Goal: Information Seeking & Learning: Learn about a topic

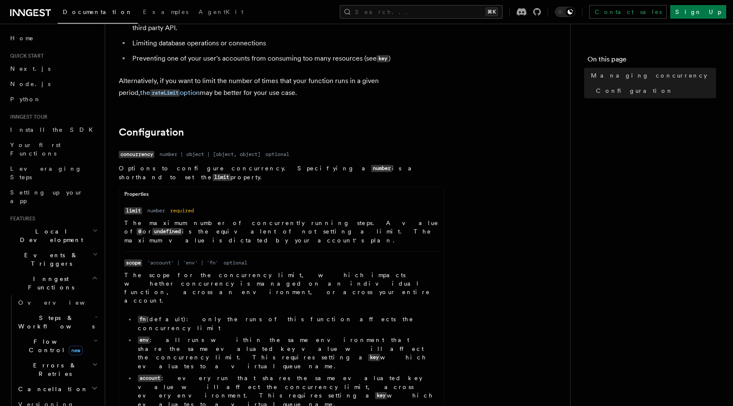
scroll to position [268, 0]
click at [94, 337] on icon "button" at bounding box center [95, 340] width 5 height 7
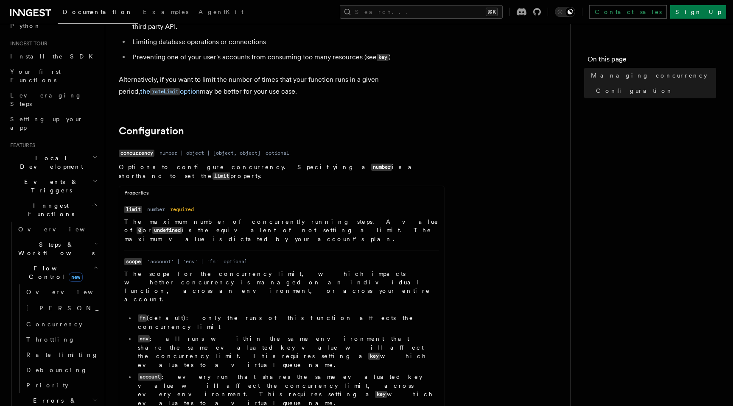
scroll to position [75, 0]
click at [50, 287] on span "Overview" at bounding box center [69, 290] width 87 height 7
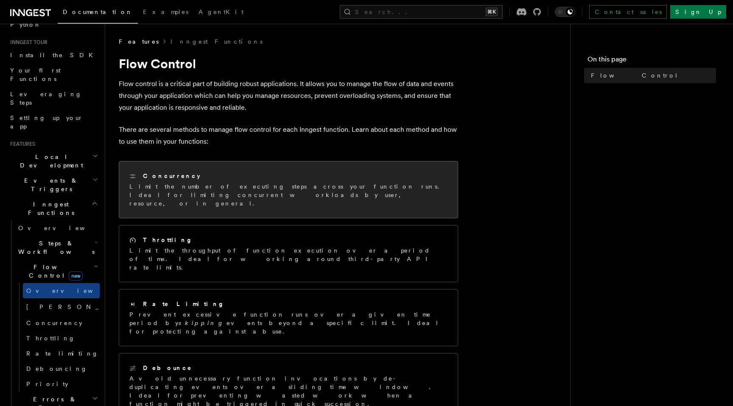
click at [250, 190] on p "Limit the number of executing steps across your function runs. Ideal for limiti…" at bounding box center [288, 194] width 318 height 25
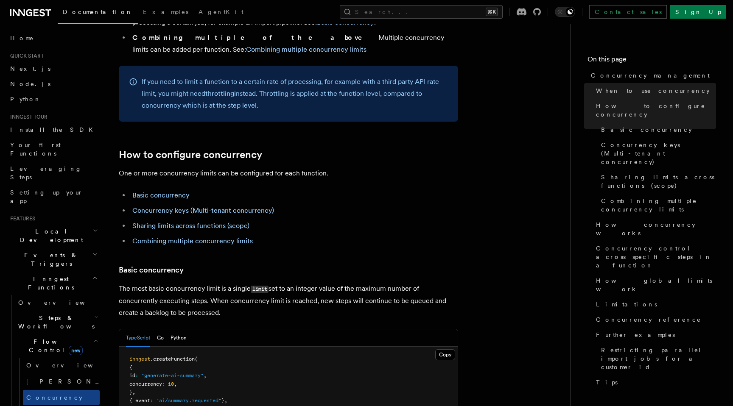
scroll to position [355, 0]
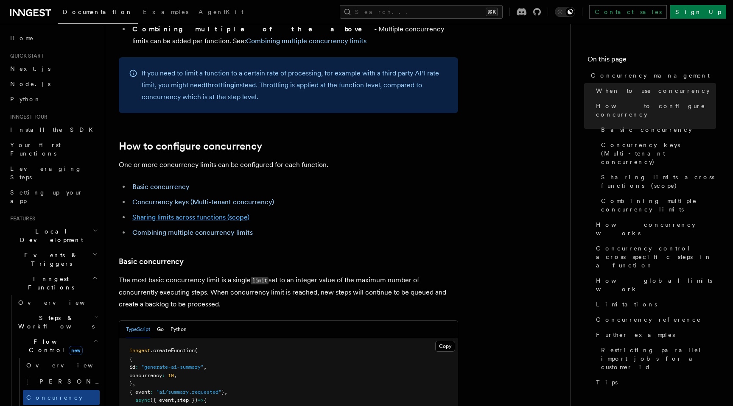
click at [237, 213] on link "Sharing limits across functions (scope)" at bounding box center [190, 217] width 117 height 8
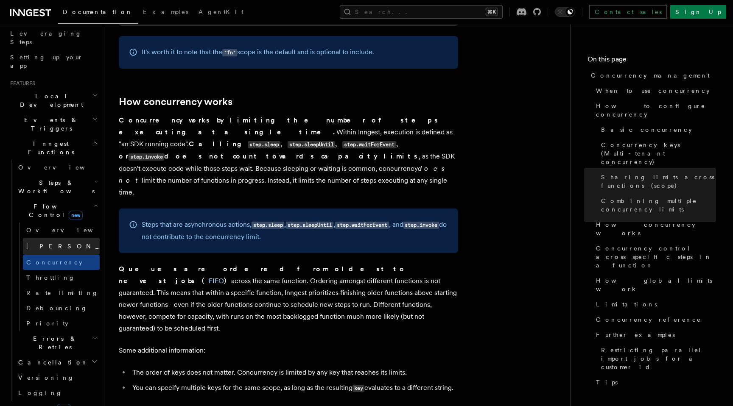
scroll to position [139, 0]
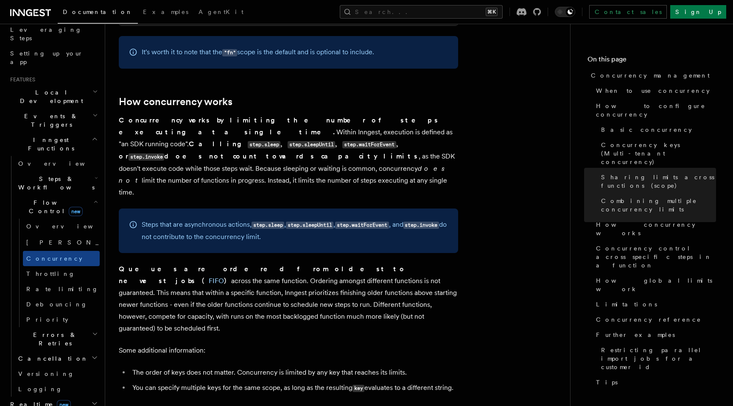
click at [96, 201] on icon "button" at bounding box center [95, 202] width 3 height 2
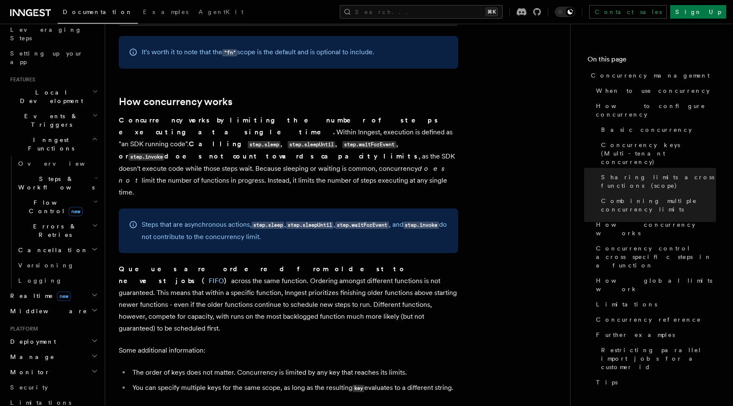
click at [94, 112] on icon "button" at bounding box center [95, 115] width 6 height 7
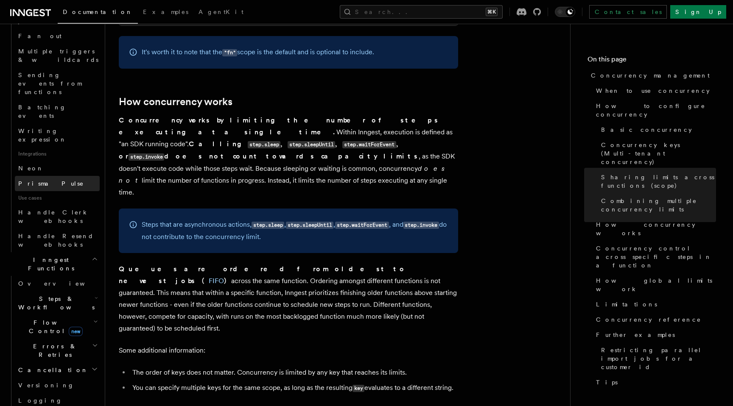
scroll to position [466, 0]
